Goal: Register for event/course

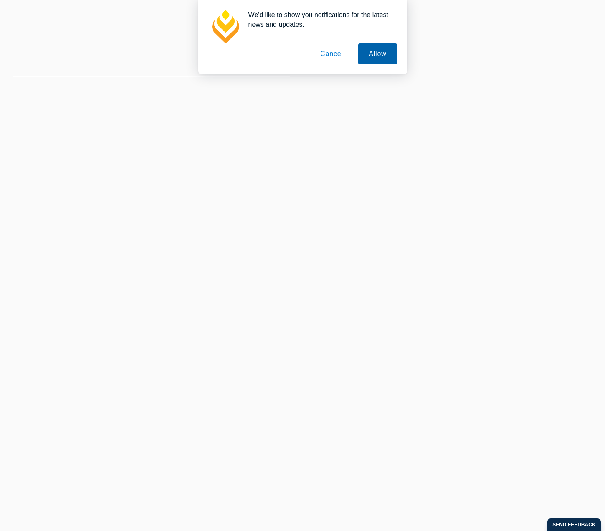
click at [386, 57] on button "Allow" at bounding box center [378, 53] width 38 height 21
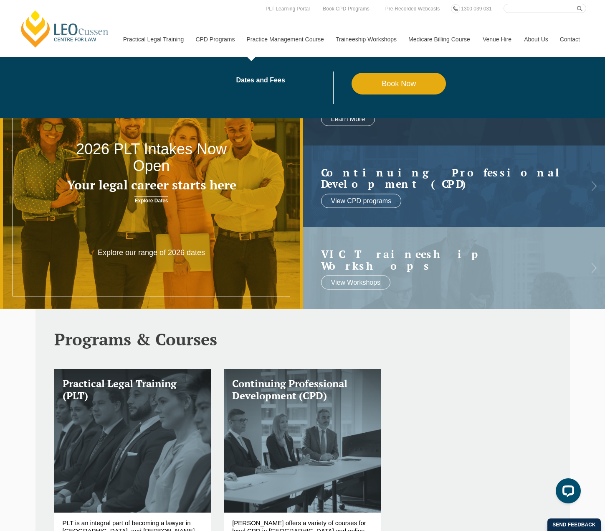
click at [279, 41] on link "Practice Management Course" at bounding box center [285, 39] width 89 height 36
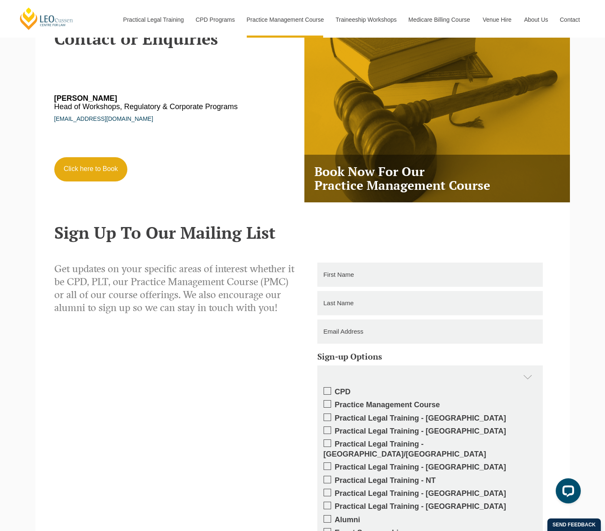
scroll to position [1504, 0]
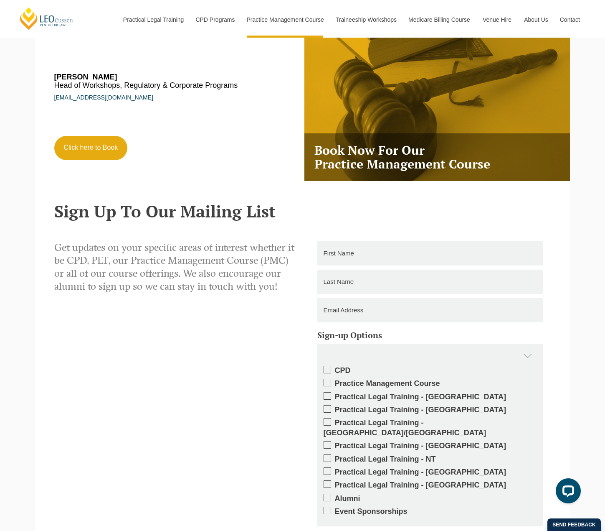
click at [328, 384] on span at bounding box center [328, 383] width 8 height 8
click at [335, 380] on input "Practice Management Course" at bounding box center [335, 380] width 0 height 0
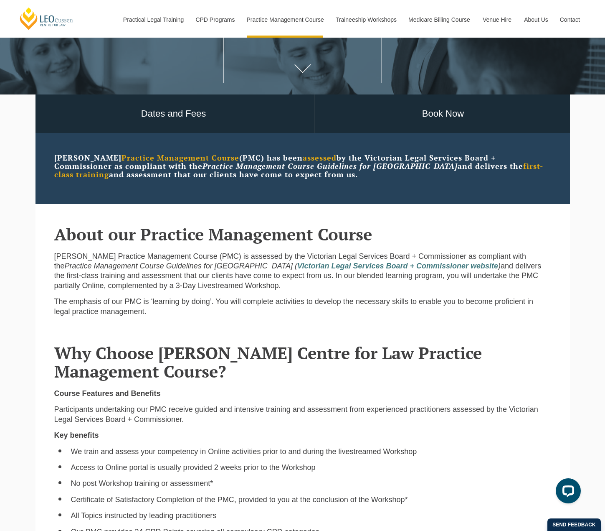
scroll to position [150, 0]
click at [420, 131] on link "Book Now" at bounding box center [444, 114] width 258 height 39
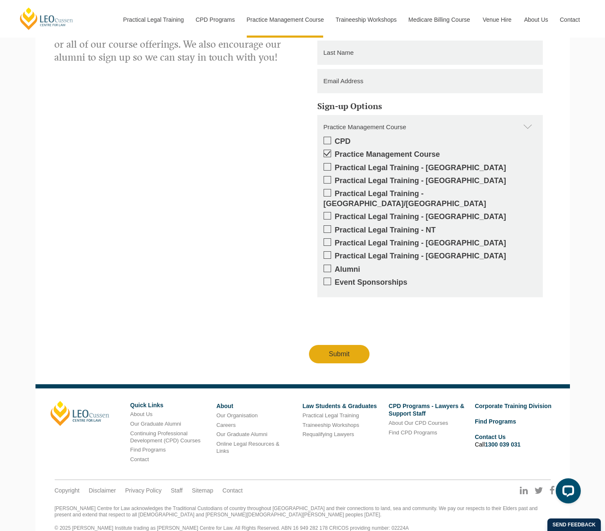
scroll to position [1738, 0]
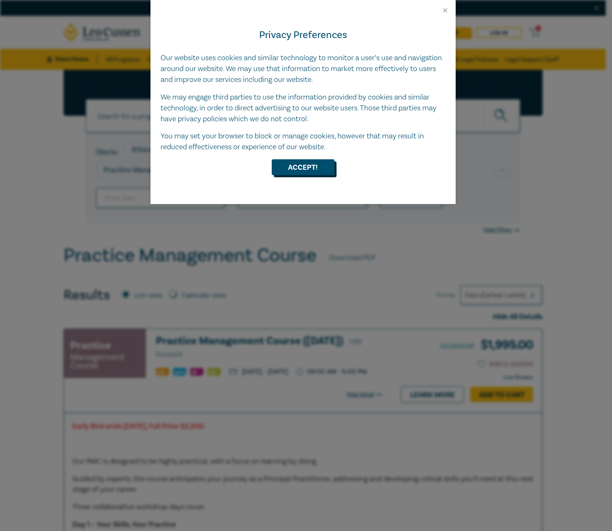
click at [302, 163] on button "Accept!" at bounding box center [303, 167] width 63 height 16
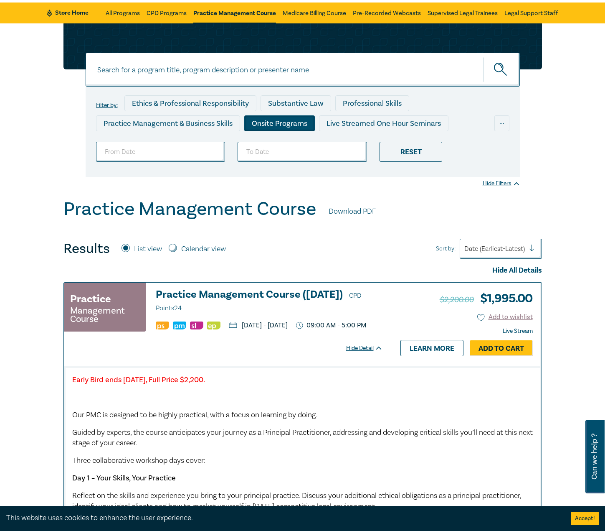
scroll to position [209, 0]
